Goal: Task Accomplishment & Management: Use online tool/utility

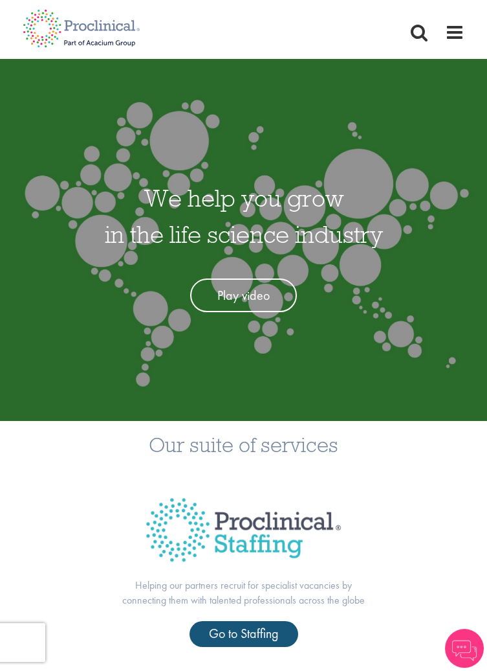
click at [458, 34] on span at bounding box center [454, 32] width 19 height 19
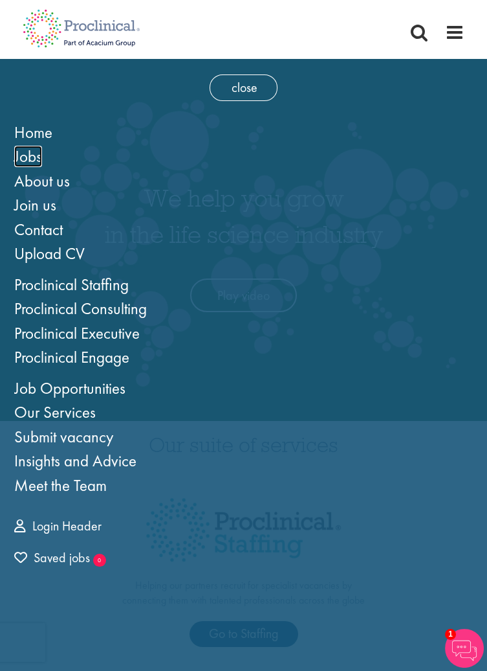
click at [28, 162] on span "Jobs" at bounding box center [28, 156] width 28 height 21
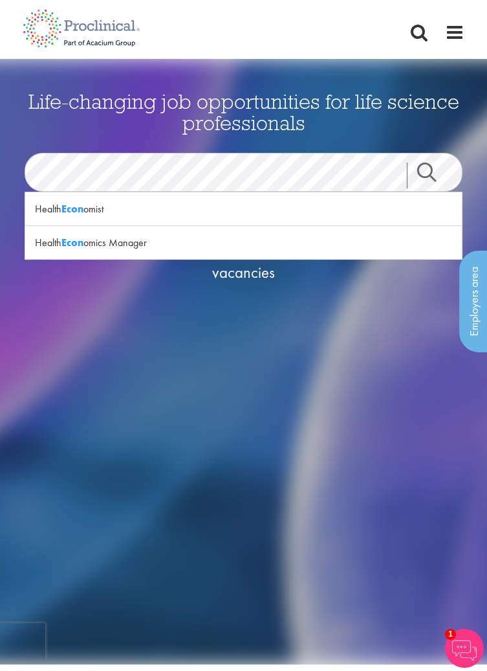
click at [59, 200] on div "Health Econ omist" at bounding box center [244, 209] width 438 height 34
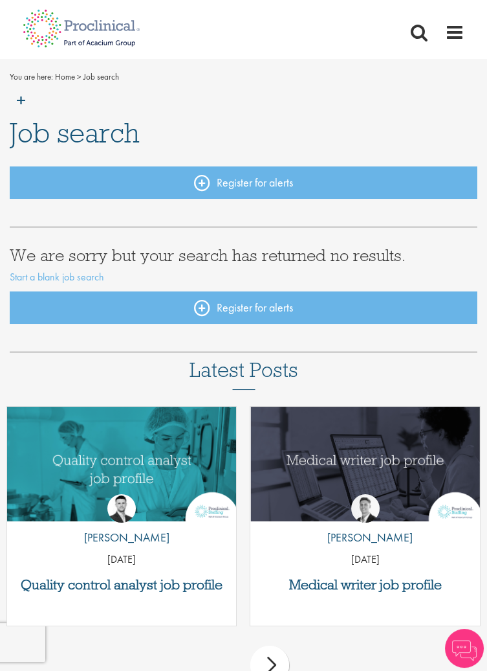
click at [425, 32] on span at bounding box center [419, 32] width 19 height 19
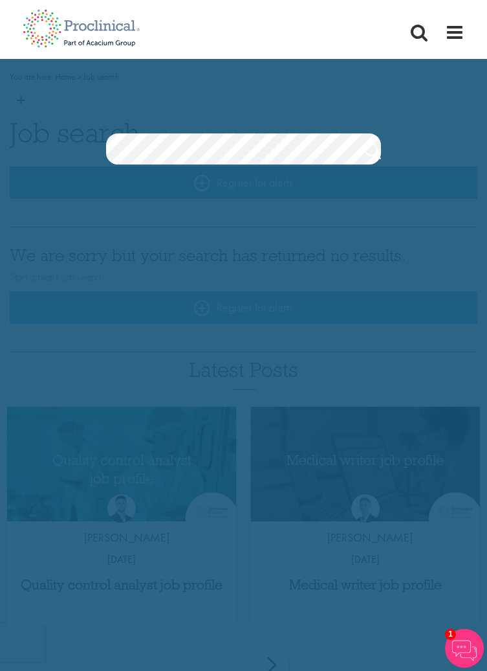
click at [370, 150] on link "Search" at bounding box center [373, 153] width 16 height 26
